Goal: Check status: Check status

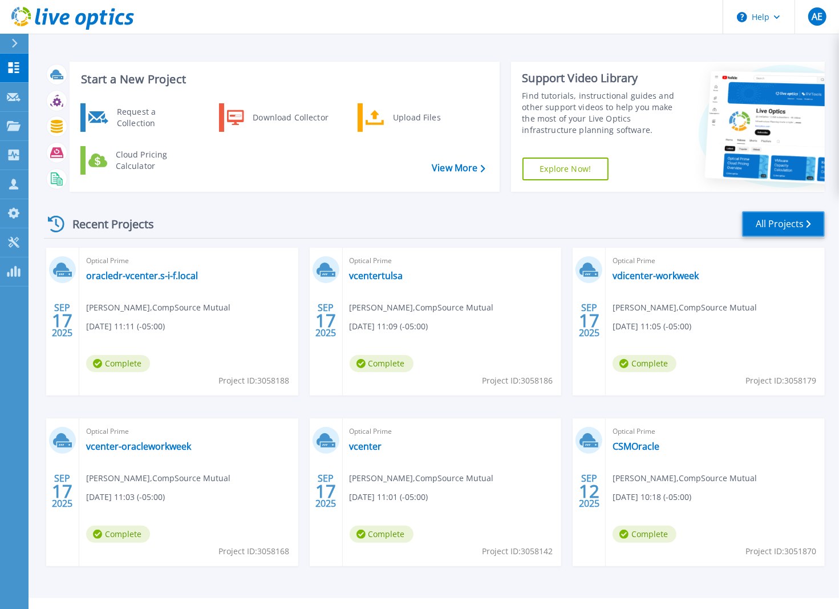
click at [779, 231] on link "All Projects" at bounding box center [783, 224] width 83 height 26
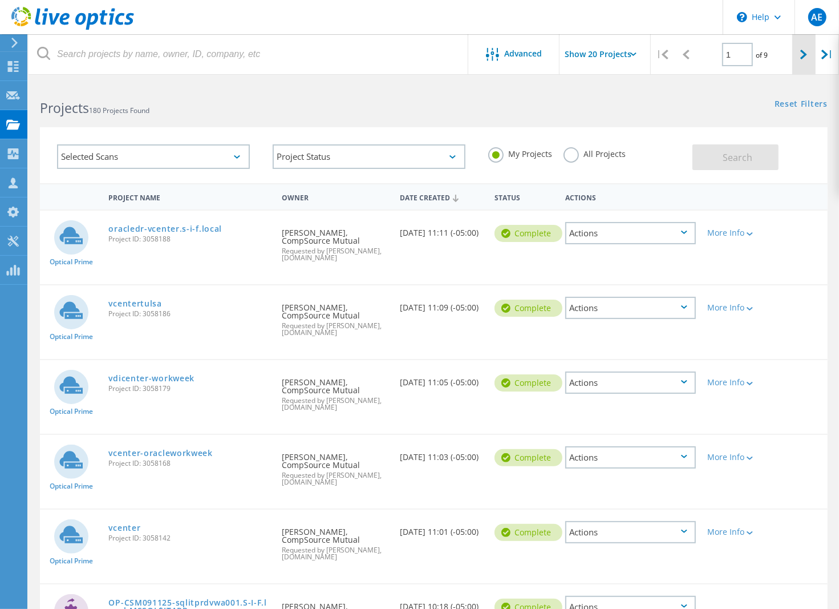
click at [803, 52] on icon at bounding box center [803, 55] width 7 height 10
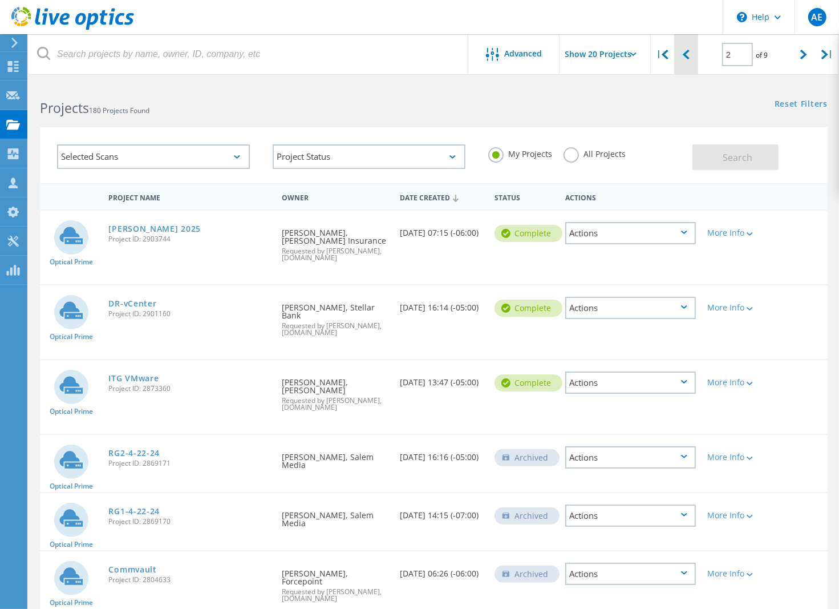
click at [685, 59] on icon at bounding box center [686, 55] width 7 height 10
type input "1"
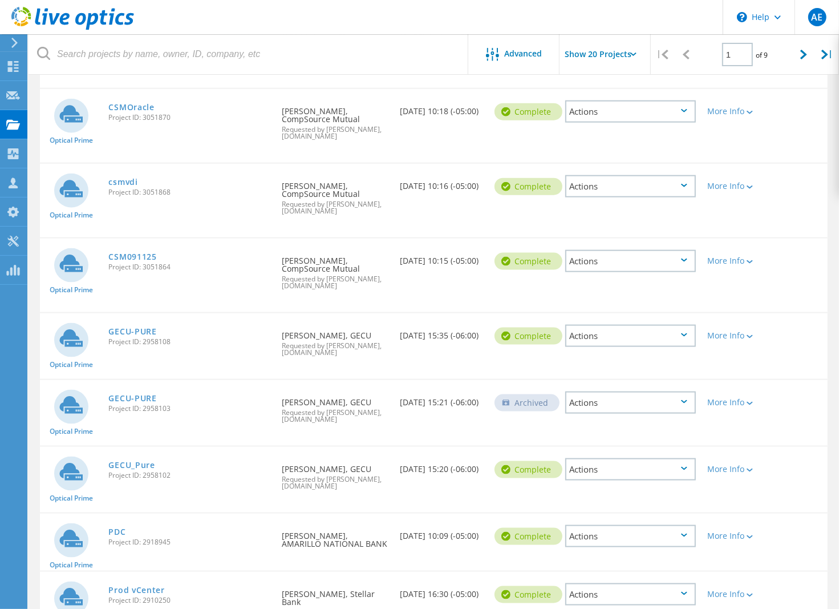
scroll to position [1019, 0]
click at [141, 327] on link "GECU-PURE" at bounding box center [132, 331] width 48 height 8
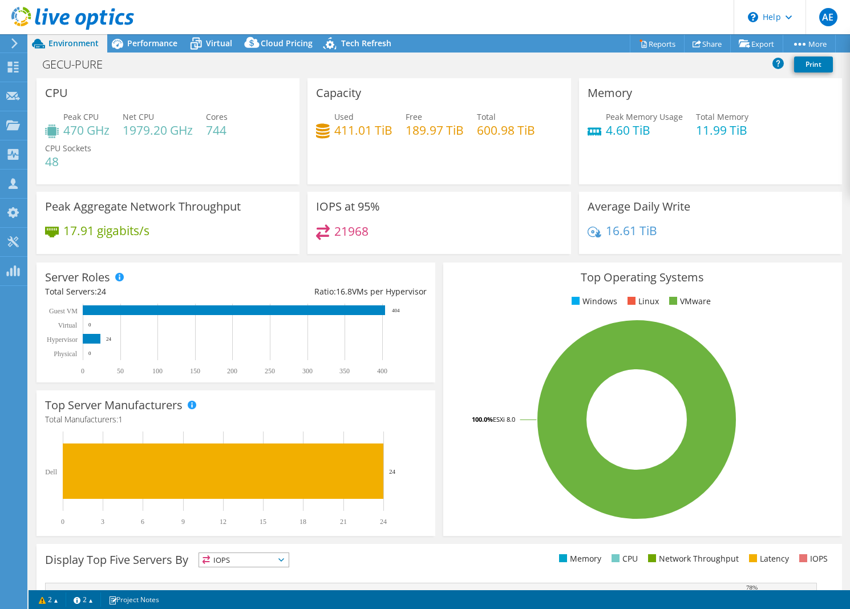
select select "USEast"
select select "USD"
